Goal: Task Accomplishment & Management: Complete application form

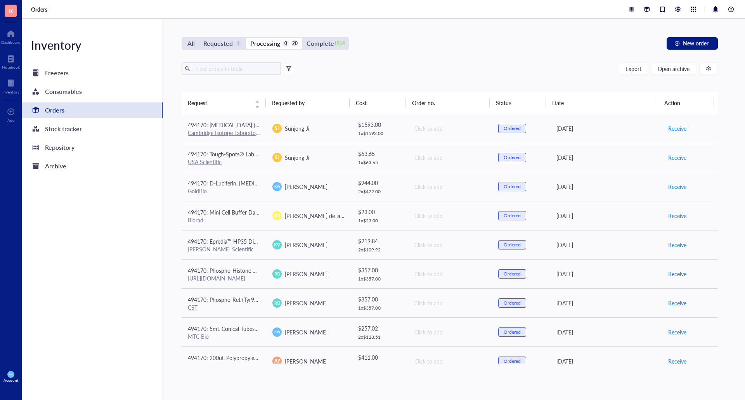
click at [284, 44] on div "0" at bounding box center [286, 43] width 7 height 7
click at [246, 38] on input "Processing 0 20" at bounding box center [246, 38] width 0 height 0
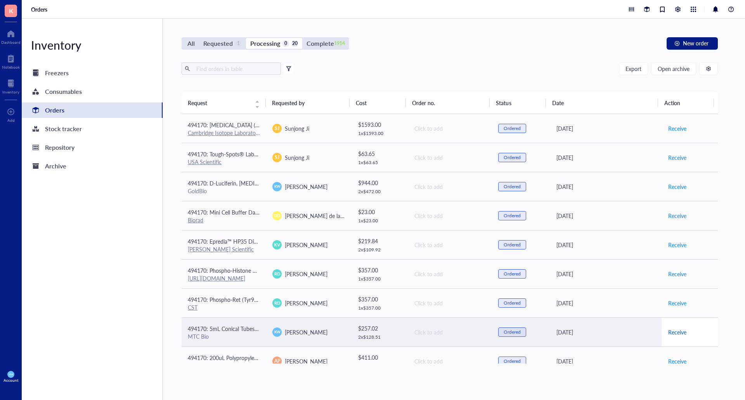
click at [668, 335] on span "Receive" at bounding box center [677, 332] width 18 height 9
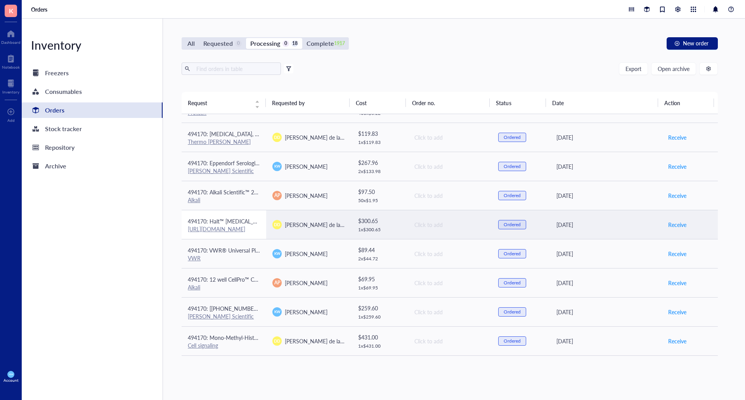
scroll to position [236, 0]
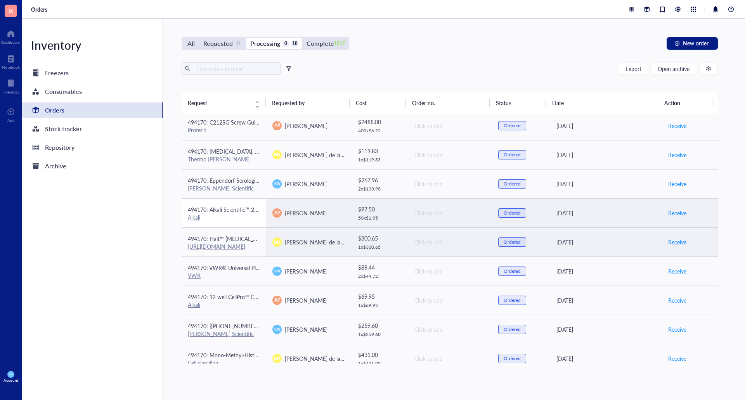
click at [233, 206] on span "494170: Alkali Scientific™ 2" Cardboard Freezer Boxes with Drain Holes - Water …" at bounding box center [336, 210] width 297 height 8
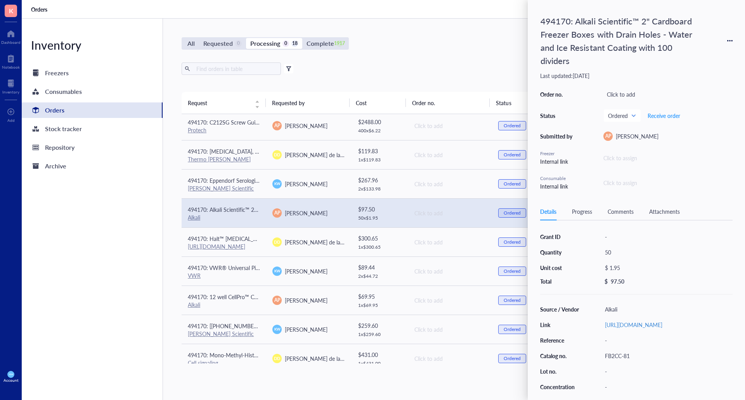
click at [401, 28] on div "All Requested 0 Processing 0 18 Complete 1917 New order Export Open archive Fil…" at bounding box center [450, 210] width 574 height 382
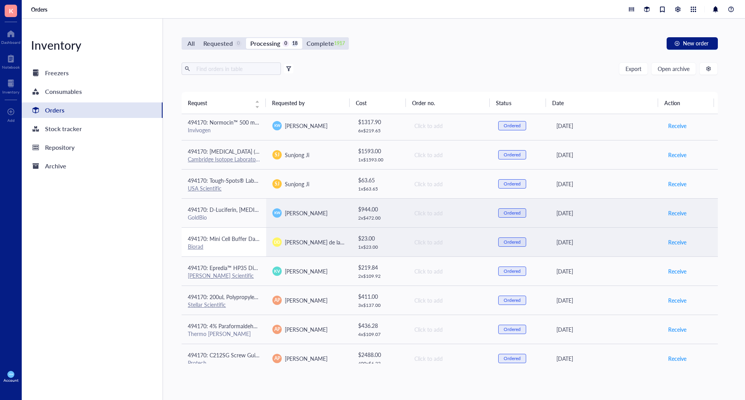
scroll to position [0, 0]
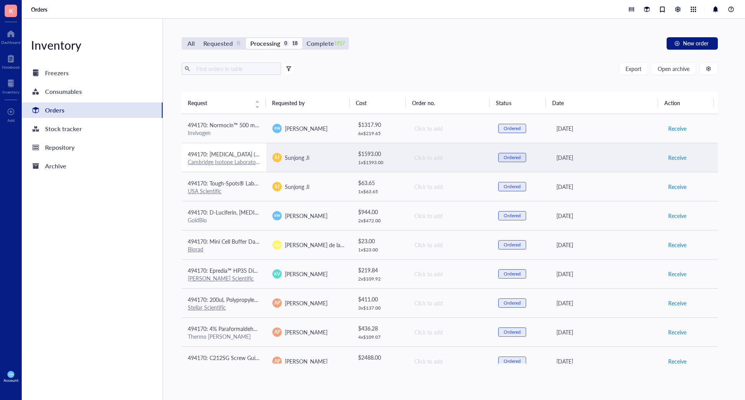
click at [225, 154] on span "494170: [MEDICAL_DATA] (¹³C₅, 99%); 0.1 gram" at bounding box center [246, 154] width 116 height 8
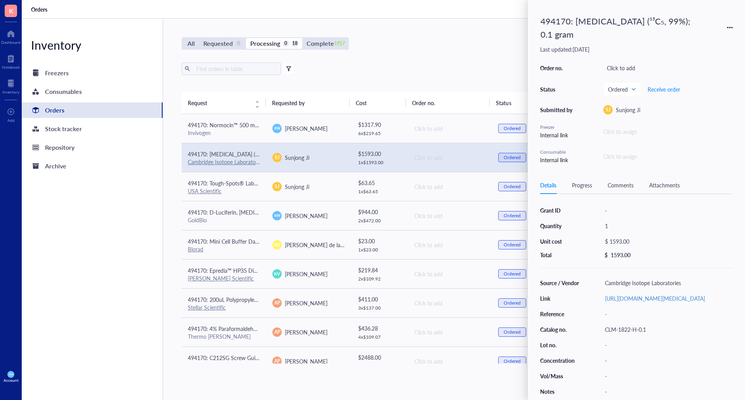
click at [403, 50] on div "All Requested 0 Processing 0 18 Complete 1917 New order Export Open archive Fil…" at bounding box center [450, 210] width 574 height 382
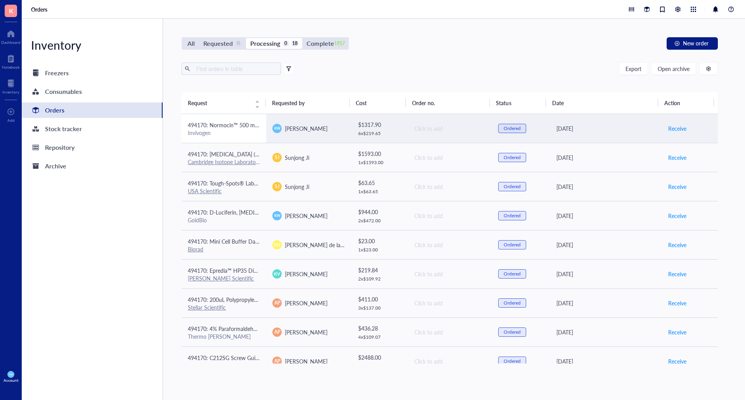
click at [221, 133] on div "Invivogen" at bounding box center [224, 132] width 72 height 7
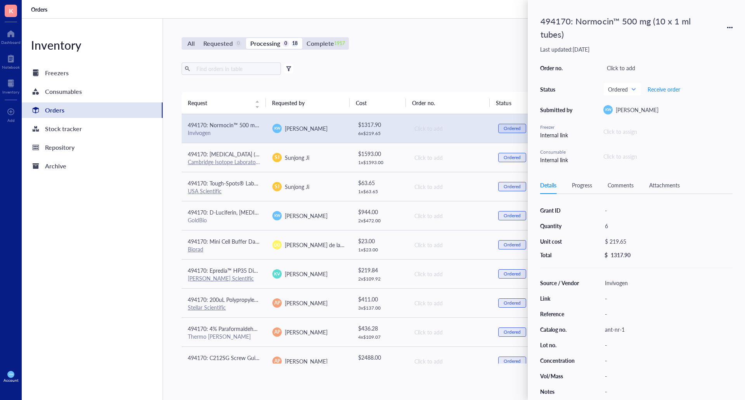
click at [380, 42] on div "All Requested 0 Processing 0 18 Complete 1917 New order" at bounding box center [450, 43] width 536 height 12
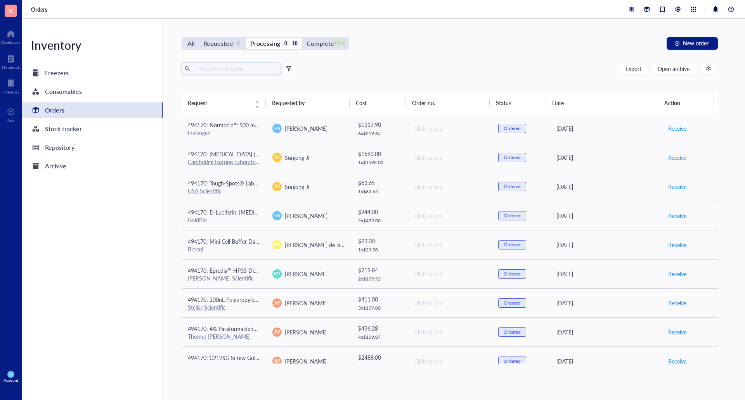
click at [249, 73] on input "text" at bounding box center [235, 69] width 85 height 12
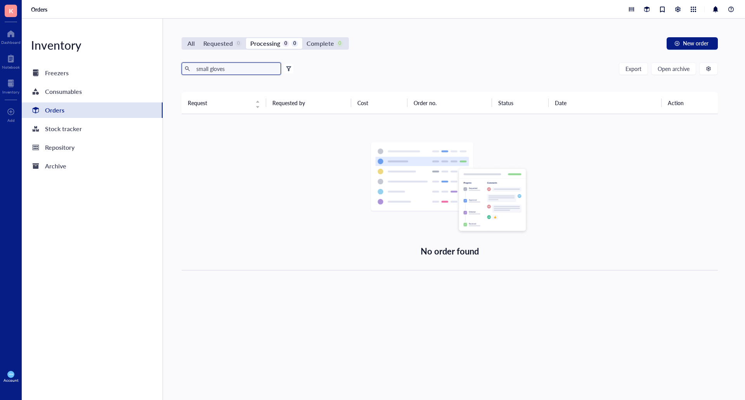
click at [243, 67] on input "small gloves" at bounding box center [235, 69] width 85 height 12
click at [194, 43] on div "All" at bounding box center [190, 43] width 7 height 11
click at [183, 38] on input "All" at bounding box center [183, 38] width 0 height 0
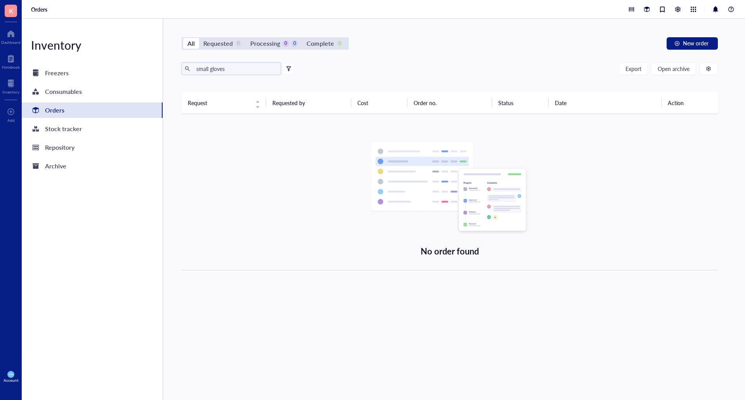
click at [245, 73] on input "small gloves" at bounding box center [235, 69] width 85 height 12
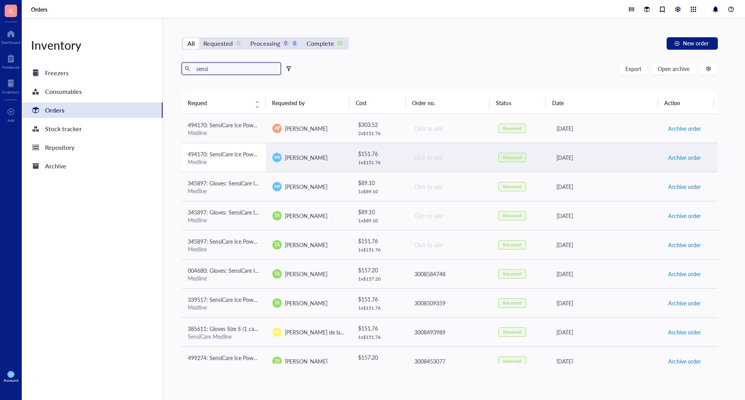
type input "sensi"
click at [233, 153] on span "494170: SensiCare Ice Powder-Free Nitrile Exam Gloves with SmartGuard Film, Siz…" at bounding box center [291, 154] width 207 height 8
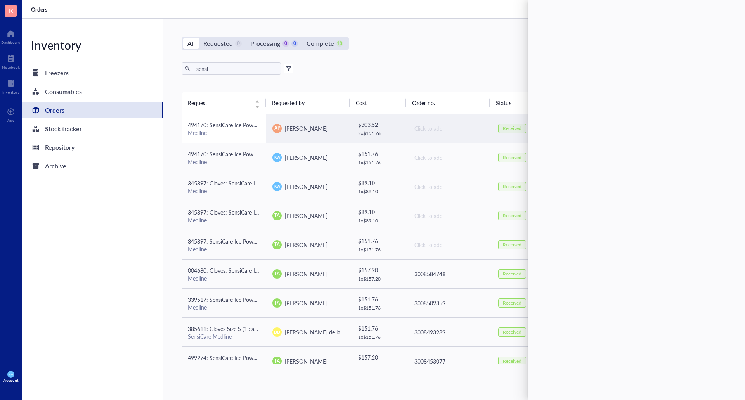
click at [233, 130] on div "Medline" at bounding box center [224, 132] width 72 height 7
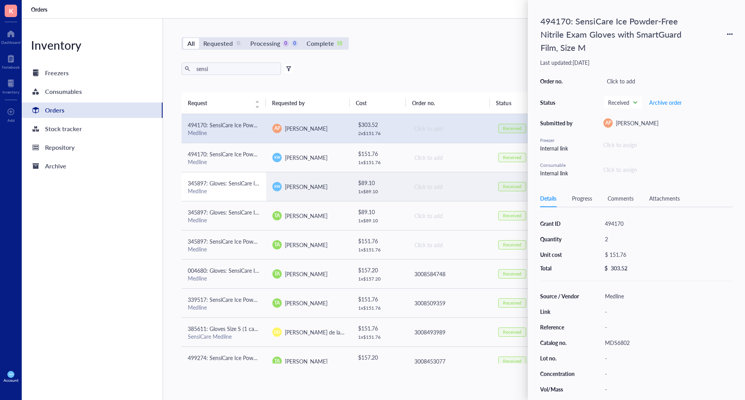
click at [226, 194] on div "Medline" at bounding box center [224, 190] width 72 height 7
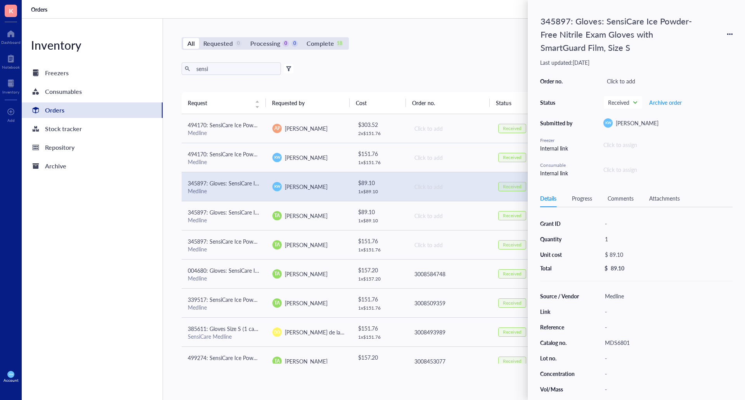
click at [729, 33] on icon at bounding box center [729, 33] width 5 height 5
click at [705, 47] on span "Request again" at bounding box center [702, 45] width 49 height 9
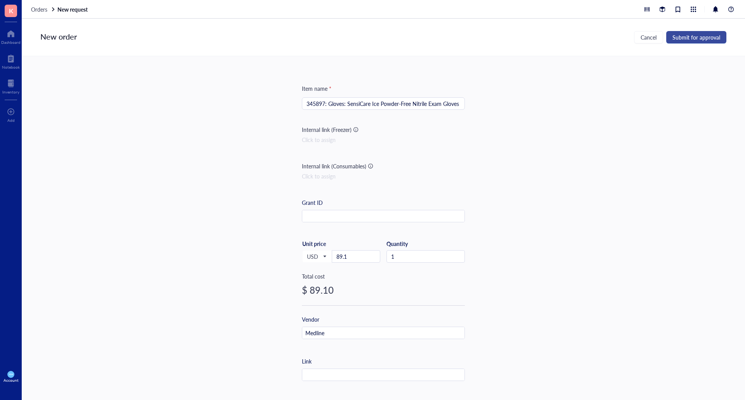
click at [692, 36] on span "Submit for approval" at bounding box center [697, 37] width 48 height 6
